Goal: Navigation & Orientation: Find specific page/section

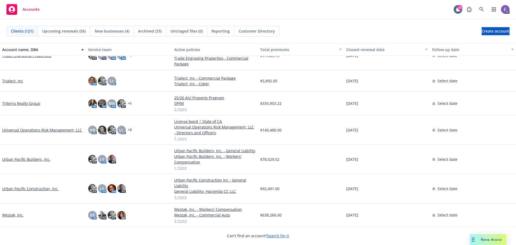
scroll to position [2201, 0]
